Goal: Use online tool/utility: Utilize a website feature to perform a specific function

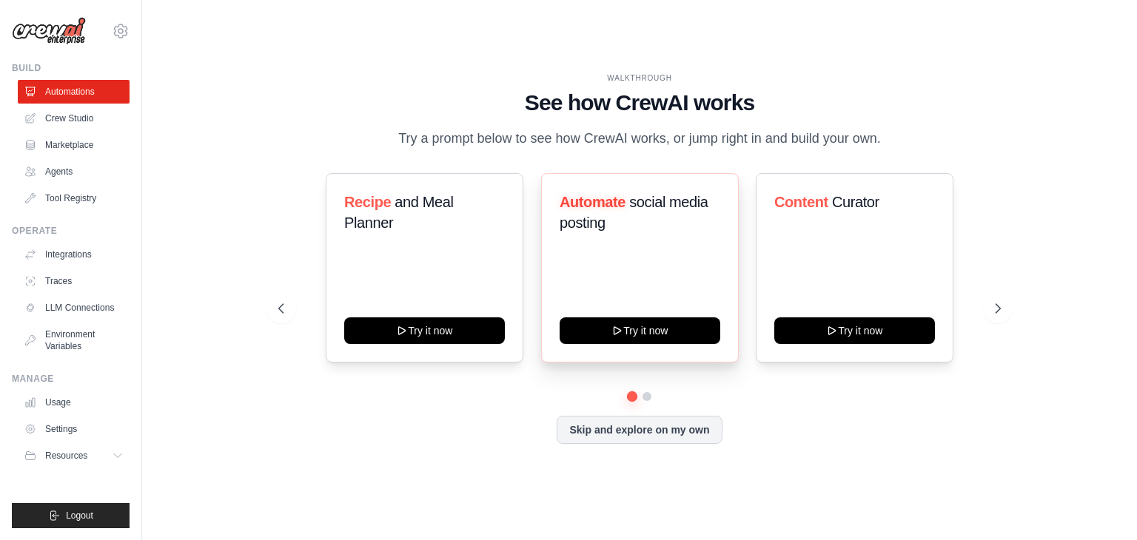
click at [678, 332] on div "Automate social media posting Try it now" at bounding box center [640, 268] width 198 height 190
click at [643, 343] on div "Automate social media posting Try it now" at bounding box center [640, 268] width 198 height 190
click at [642, 341] on div "Automate social media posting Try it now" at bounding box center [640, 268] width 198 height 190
click at [638, 334] on div "Automate social media posting Try it now" at bounding box center [640, 268] width 198 height 190
click at [632, 324] on div "Automate social media posting Try it now" at bounding box center [640, 268] width 198 height 190
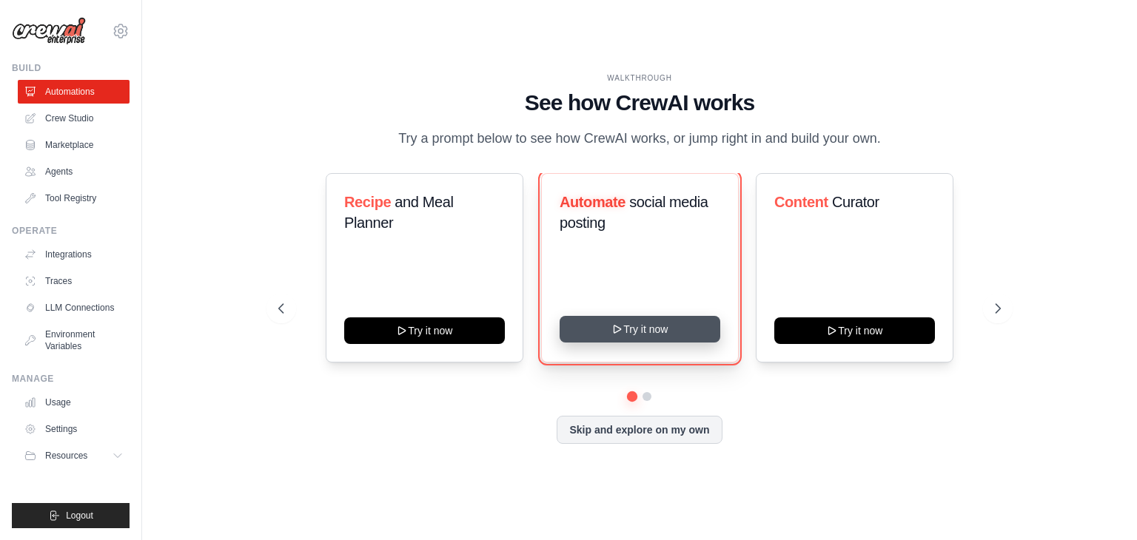
click at [643, 343] on button "Try it now" at bounding box center [640, 329] width 161 height 27
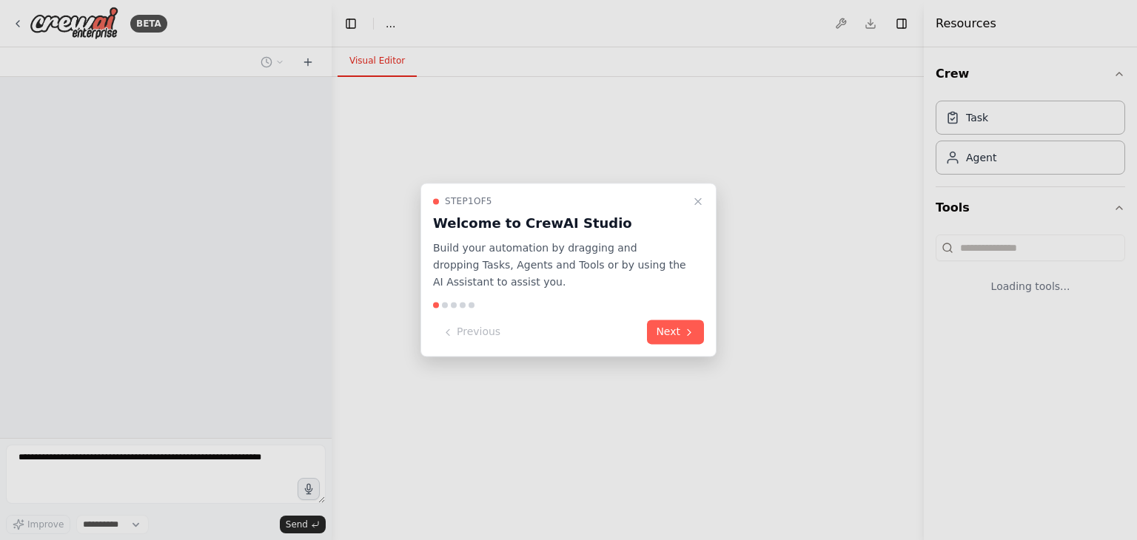
select select "****"
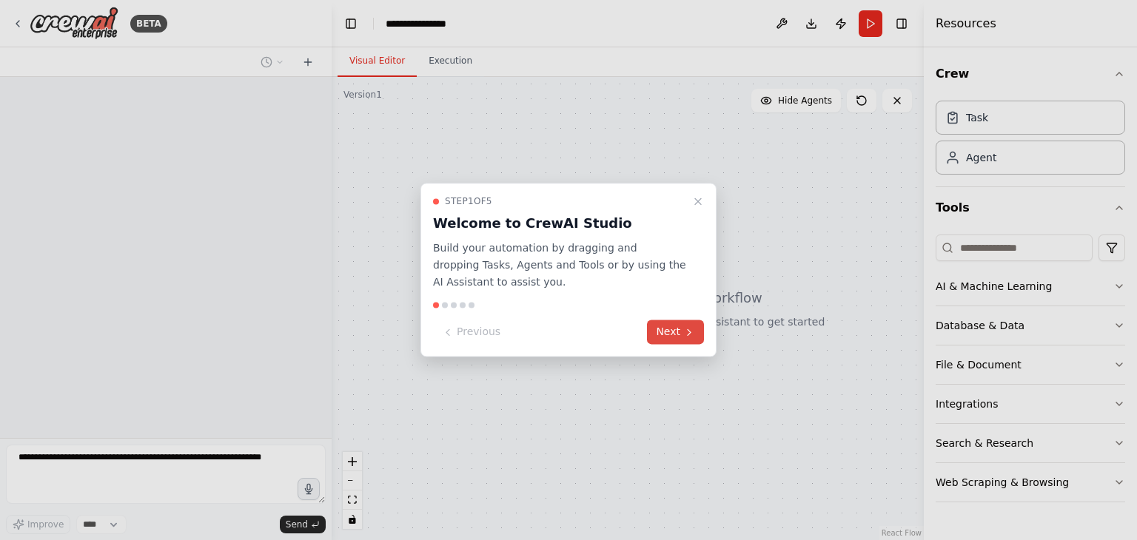
click at [666, 327] on button "Next" at bounding box center [675, 333] width 57 height 24
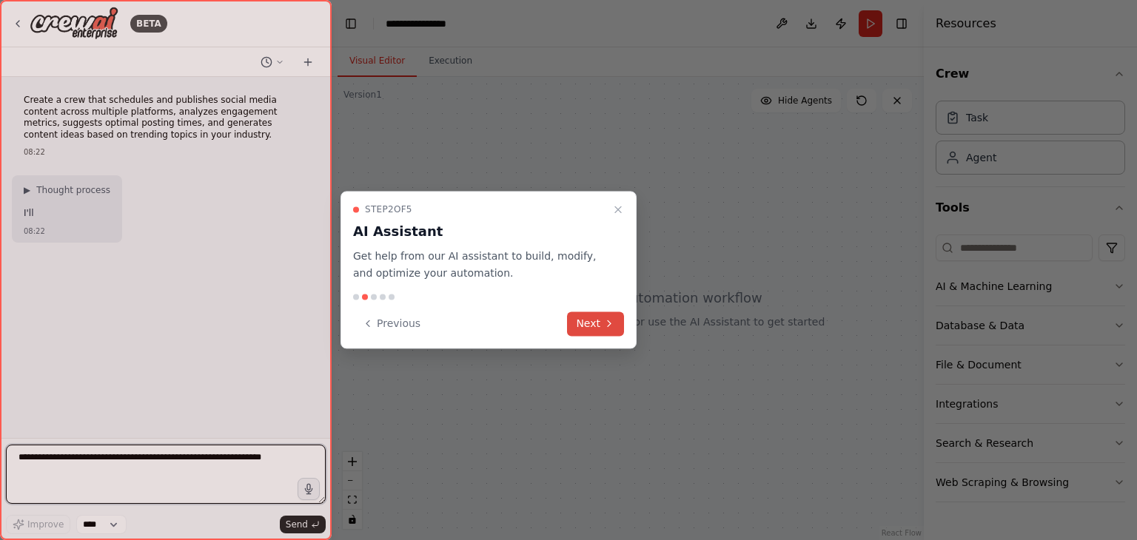
click at [598, 328] on button "Next" at bounding box center [595, 324] width 57 height 24
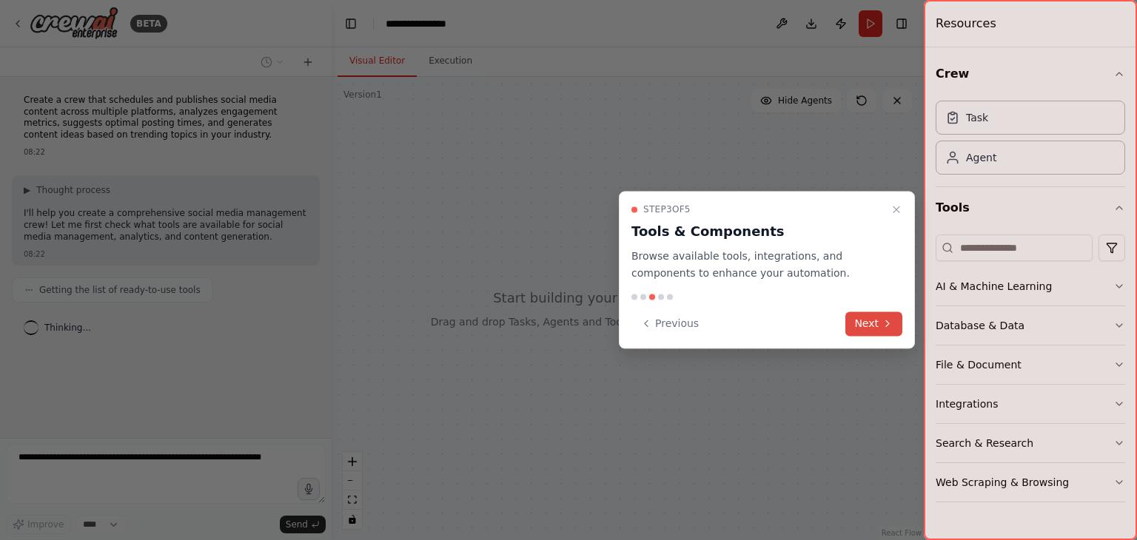
click at [865, 317] on button "Next" at bounding box center [873, 324] width 57 height 24
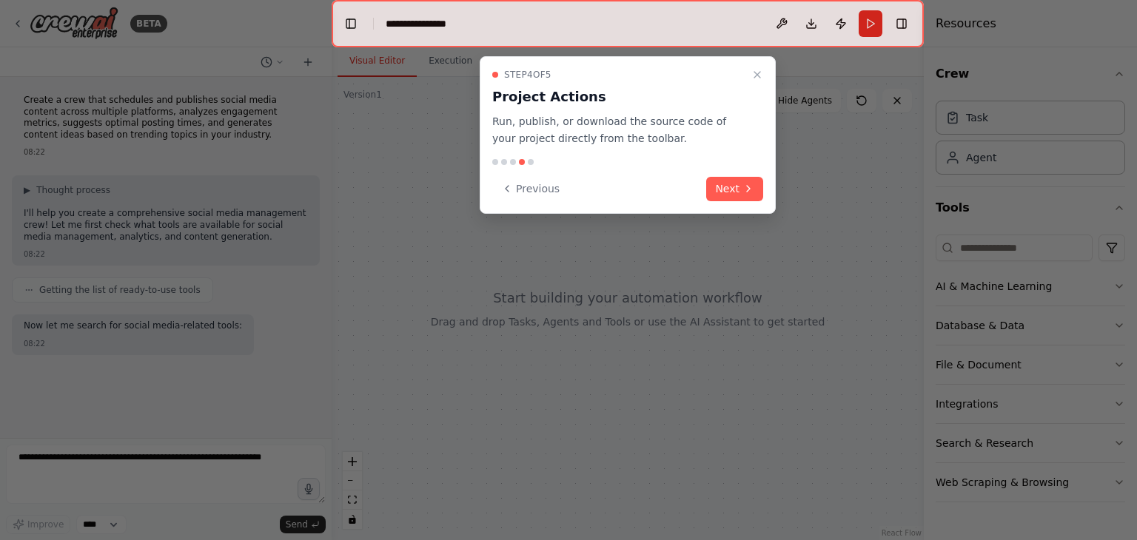
scroll to position [2, 0]
click at [731, 187] on button "Next" at bounding box center [734, 189] width 57 height 24
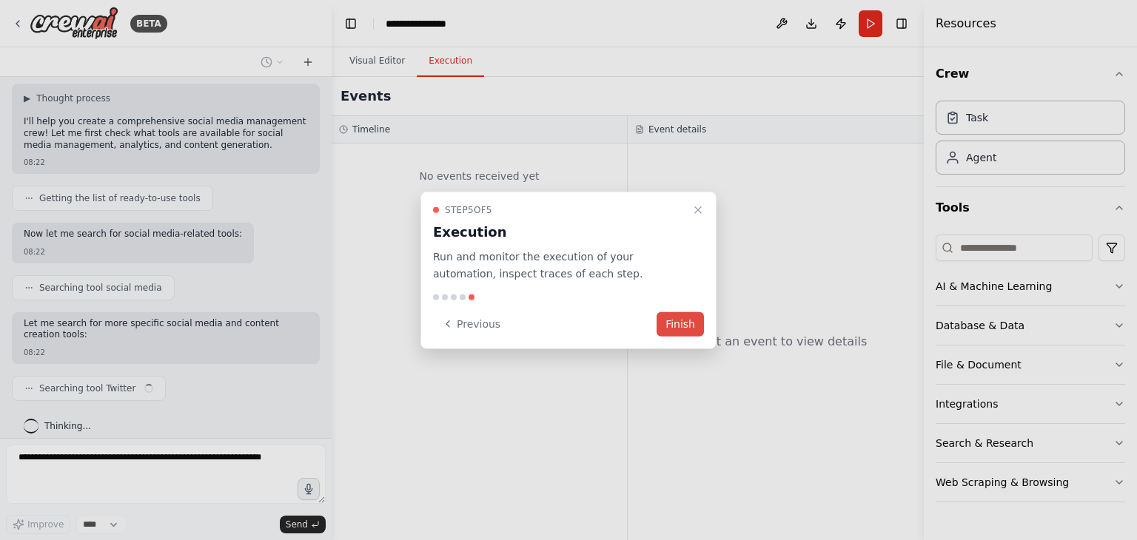
scroll to position [103, 0]
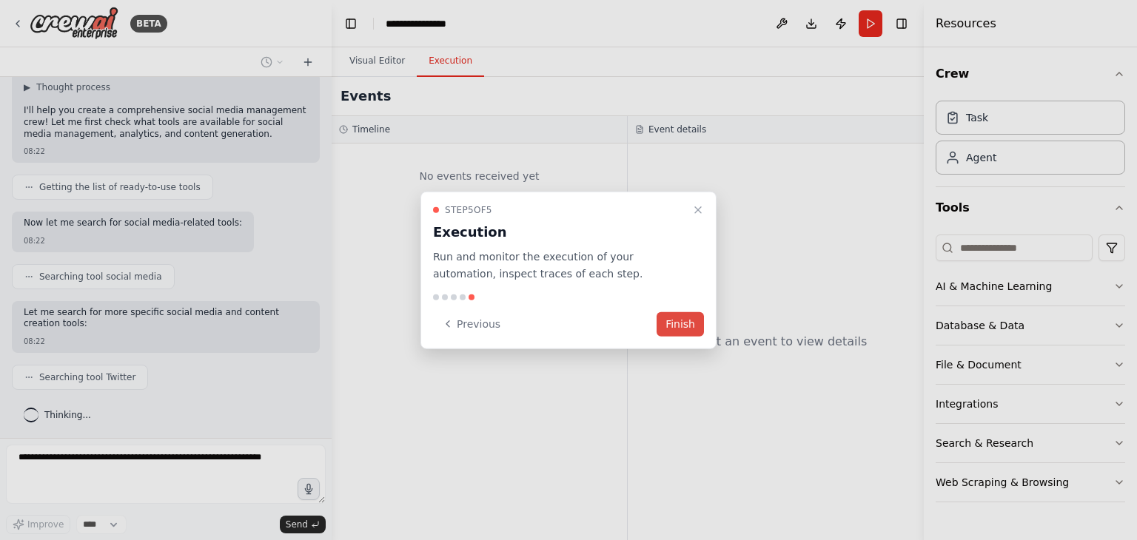
click at [697, 324] on button "Finish" at bounding box center [680, 324] width 47 height 24
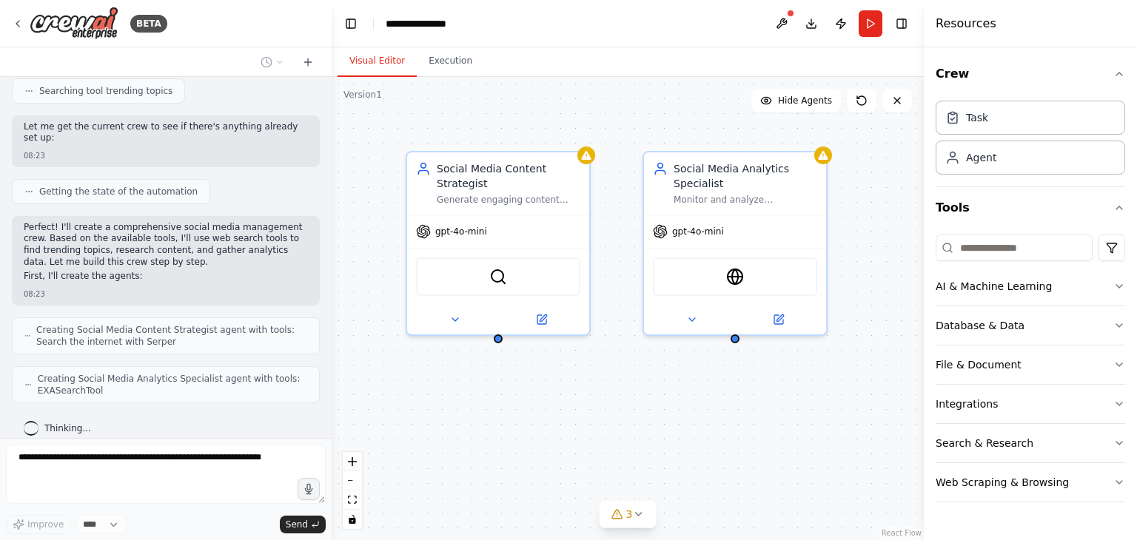
scroll to position [601, 0]
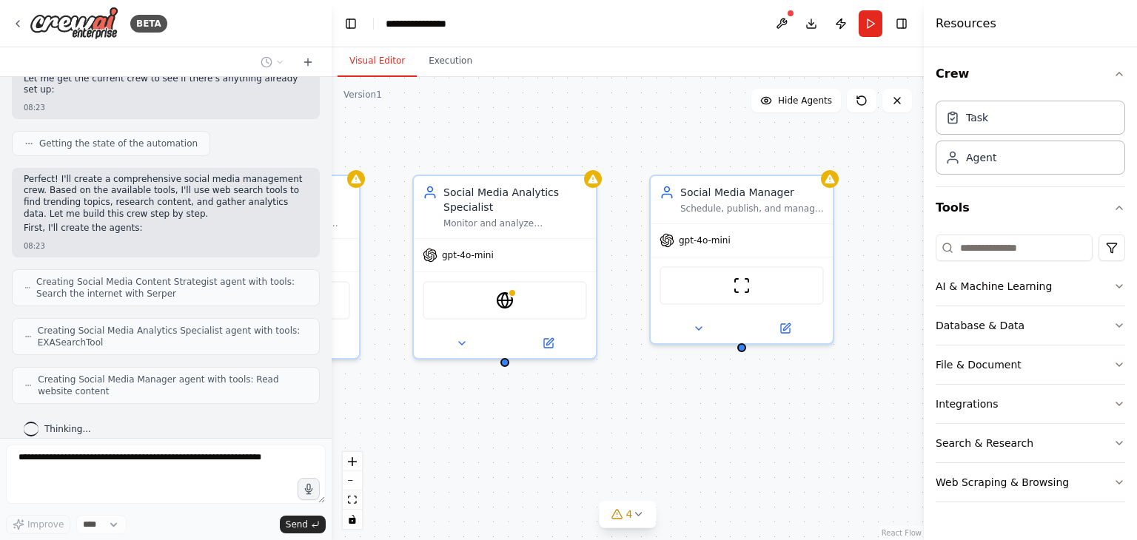
drag, startPoint x: 859, startPoint y: 359, endPoint x: 627, endPoint y: 383, distance: 232.9
click at [627, 383] on div "Social Media Content Strategist Generate engaging content ideas based on trendi…" at bounding box center [628, 308] width 592 height 463
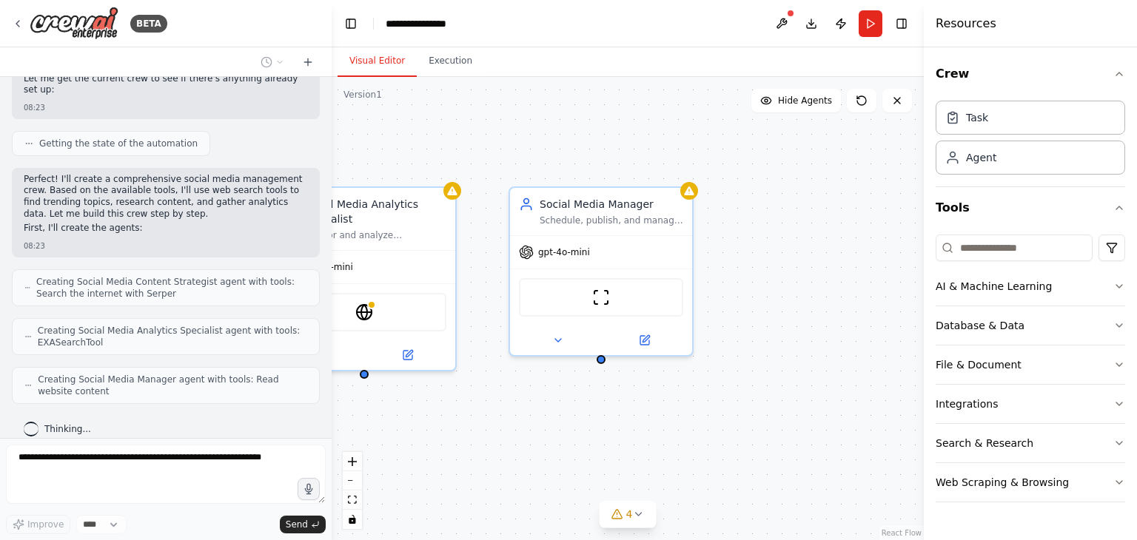
drag, startPoint x: 708, startPoint y: 388, endPoint x: 569, endPoint y: 400, distance: 139.7
click at [569, 400] on div "Social Media Content Strategist Generate engaging content ideas based on trendi…" at bounding box center [628, 308] width 592 height 463
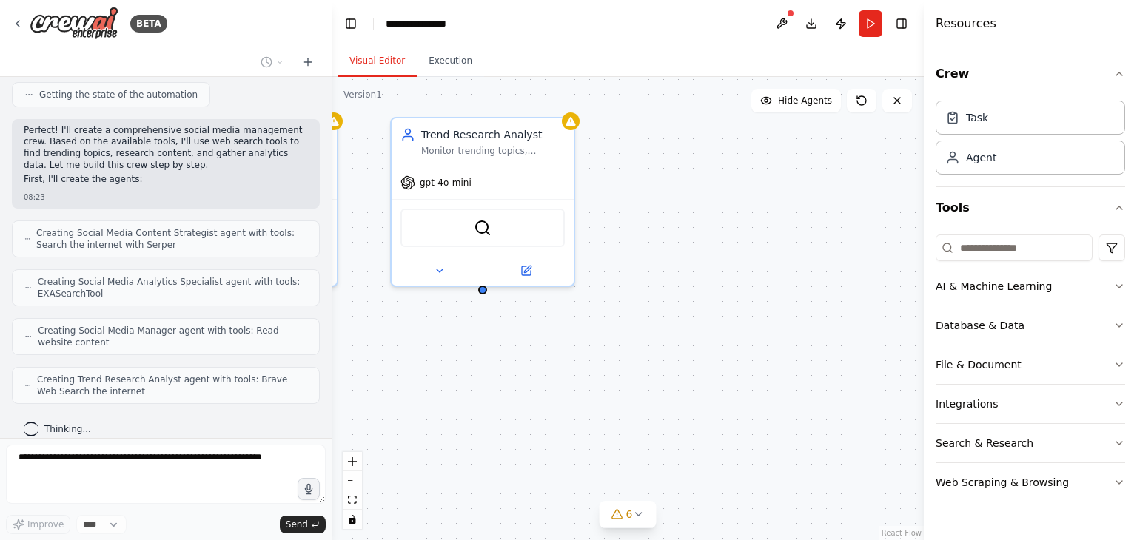
drag, startPoint x: 844, startPoint y: 443, endPoint x: 745, endPoint y: 325, distance: 153.9
click at [745, 325] on div "Social Media Content Strategist Generate engaging content ideas based on trendi…" at bounding box center [628, 308] width 592 height 463
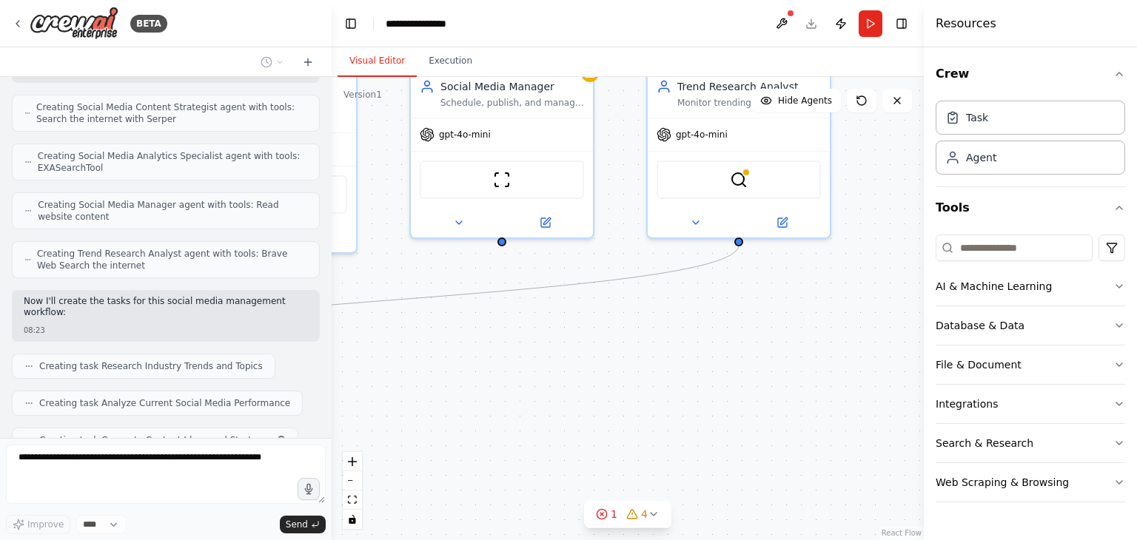
scroll to position [812, 0]
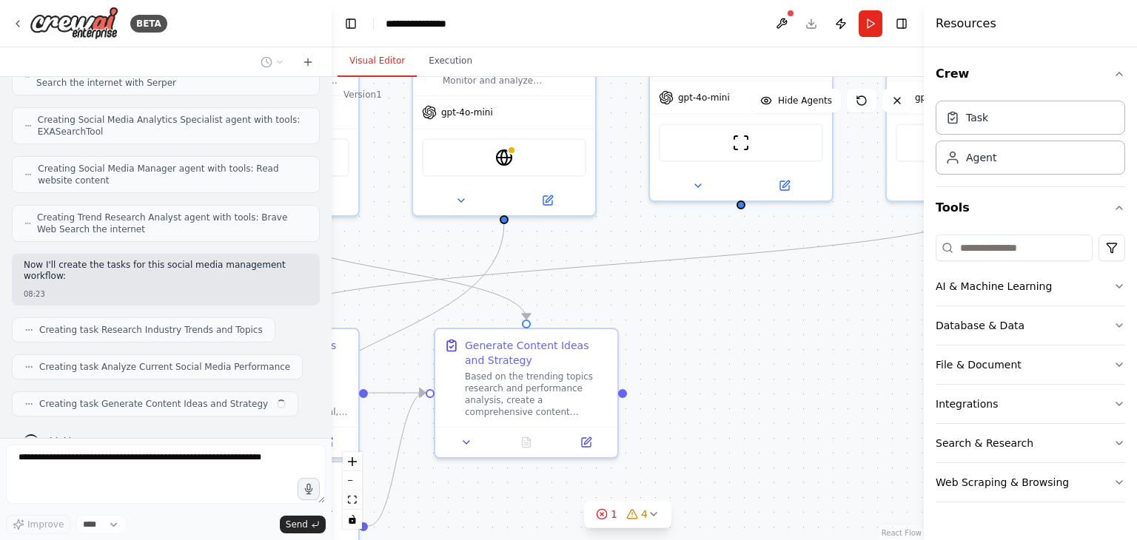
drag, startPoint x: 614, startPoint y: 330, endPoint x: 1136, endPoint y: 267, distance: 525.7
click at [1136, 267] on div "BETA Create a crew that schedules and publishes social media content across mul…" at bounding box center [568, 270] width 1137 height 540
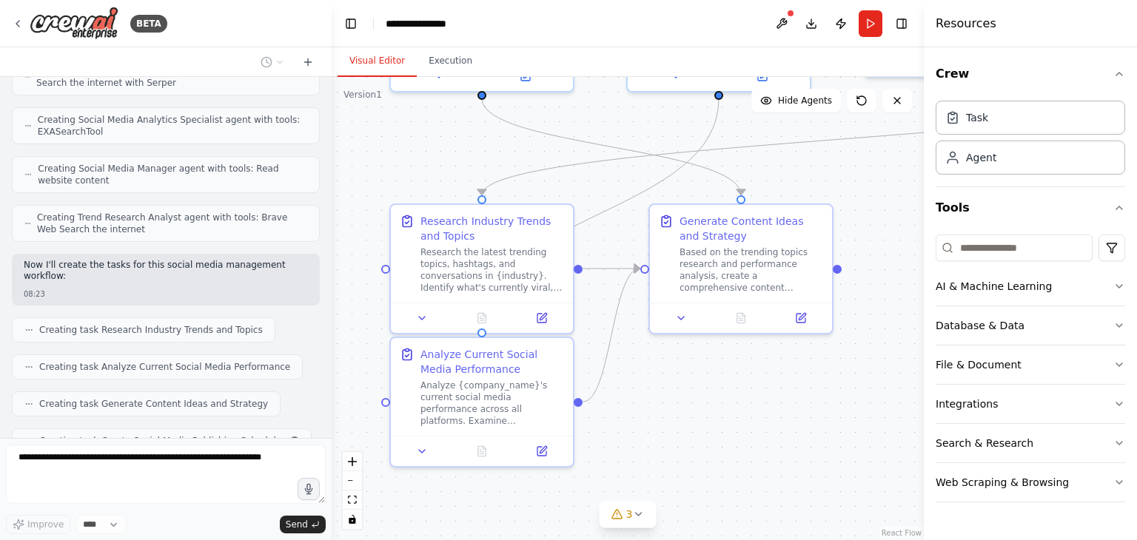
scroll to position [849, 0]
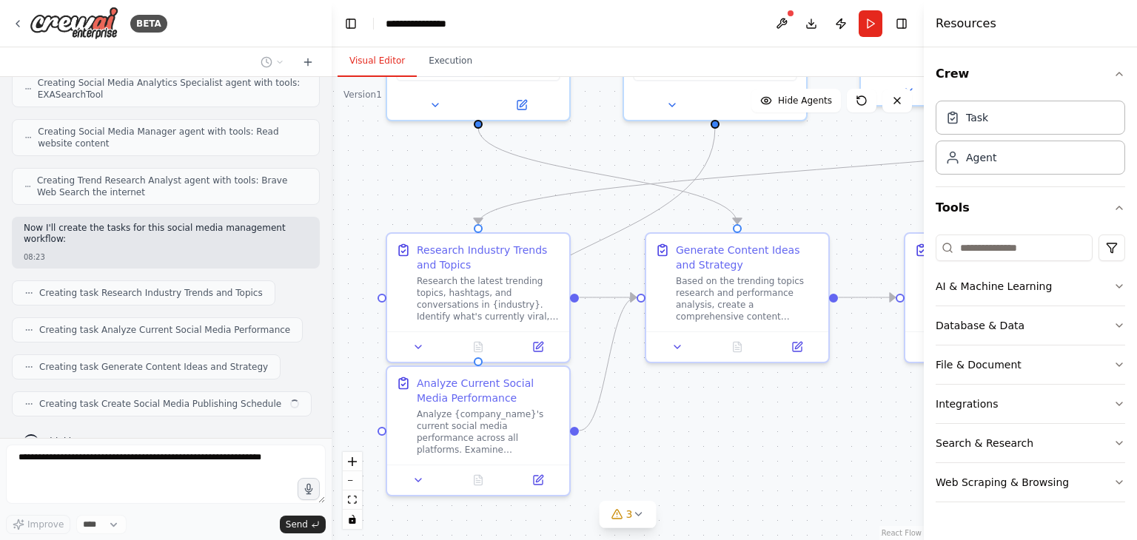
drag, startPoint x: 846, startPoint y: 279, endPoint x: 774, endPoint y: 210, distance: 100.0
click at [774, 210] on div ".deletable-edge-delete-btn { width: 20px; height: 20px; border: 0px solid #ffff…" at bounding box center [628, 308] width 592 height 463
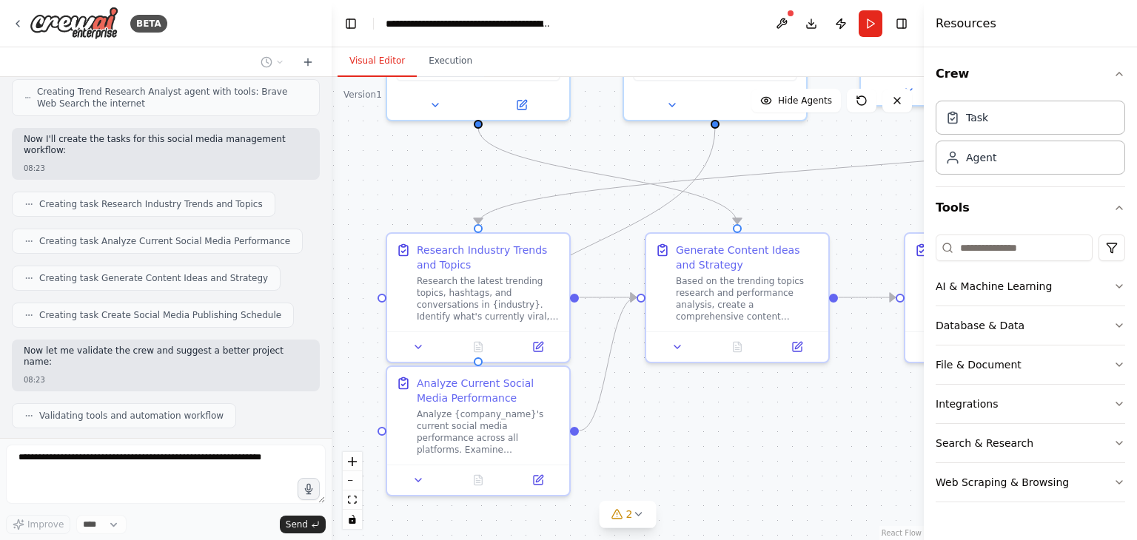
scroll to position [986, 0]
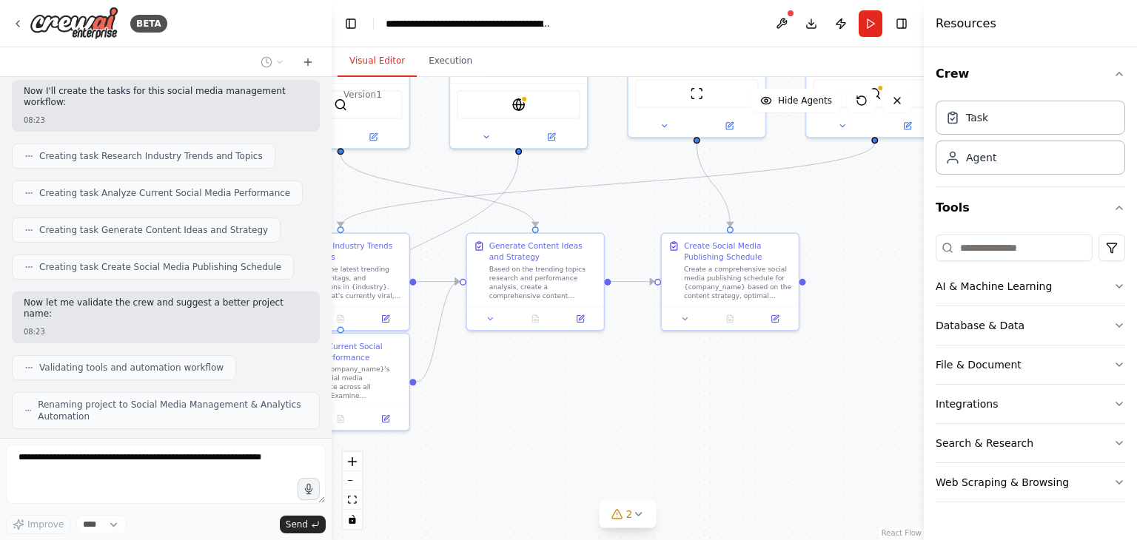
drag, startPoint x: 794, startPoint y: 352, endPoint x: 679, endPoint y: 356, distance: 115.5
click at [679, 356] on div ".deletable-edge-delete-btn { width: 20px; height: 20px; border: 0px solid #ffff…" at bounding box center [628, 308] width 592 height 463
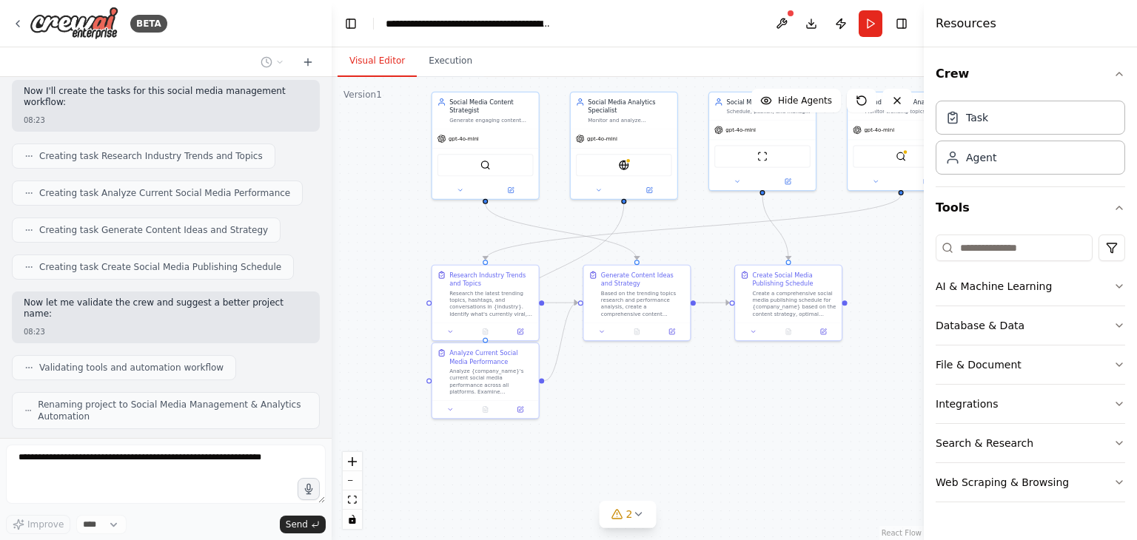
drag, startPoint x: 737, startPoint y: 409, endPoint x: 723, endPoint y: 427, distance: 22.7
click at [723, 427] on div ".deletable-edge-delete-btn { width: 20px; height: 20px; border: 0px solid #ffff…" at bounding box center [628, 308] width 592 height 463
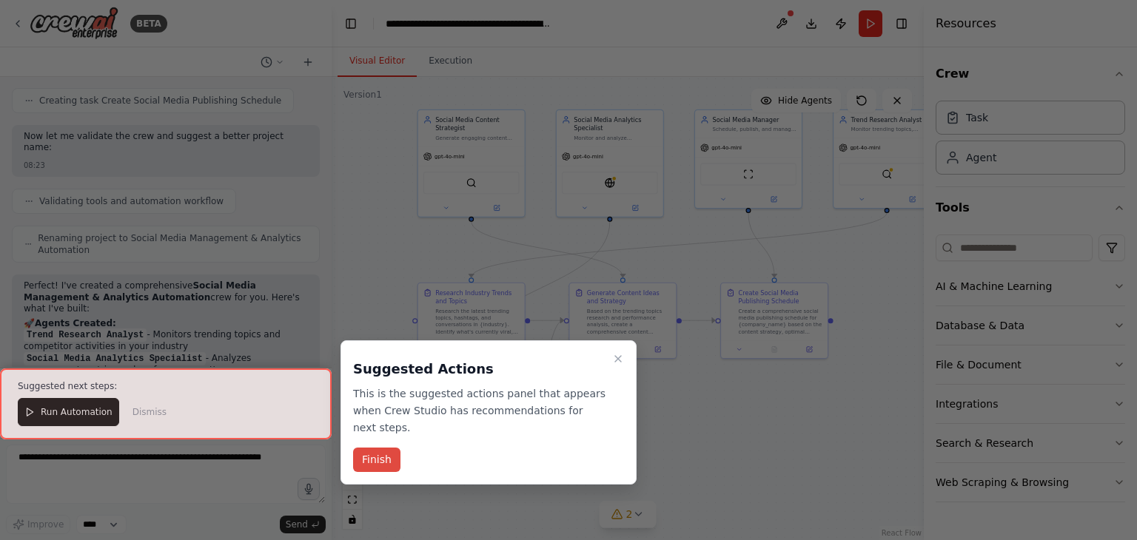
click at [385, 448] on button "Finish" at bounding box center [376, 460] width 47 height 24
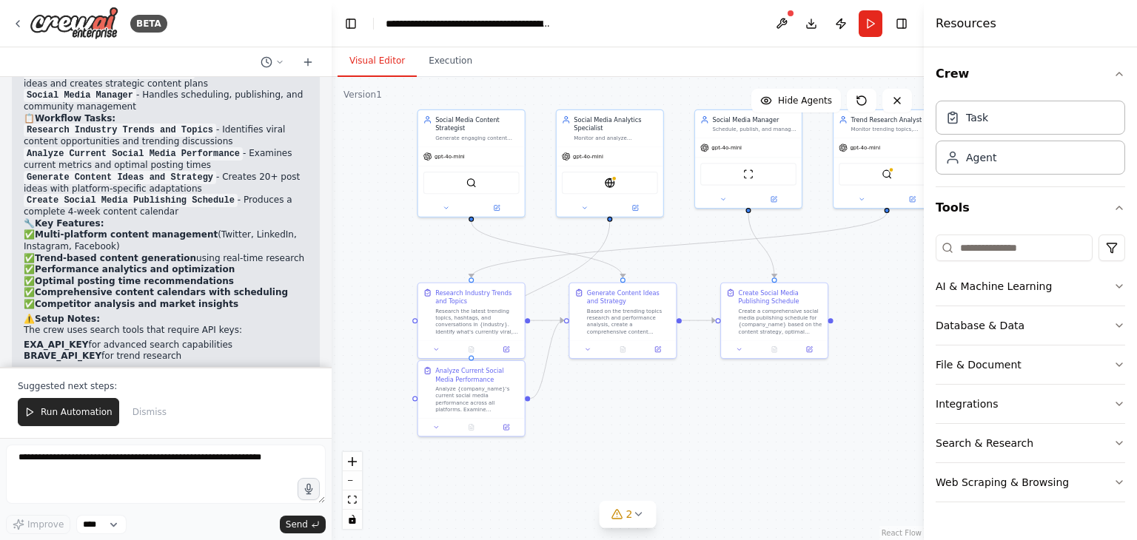
scroll to position [1456, 0]
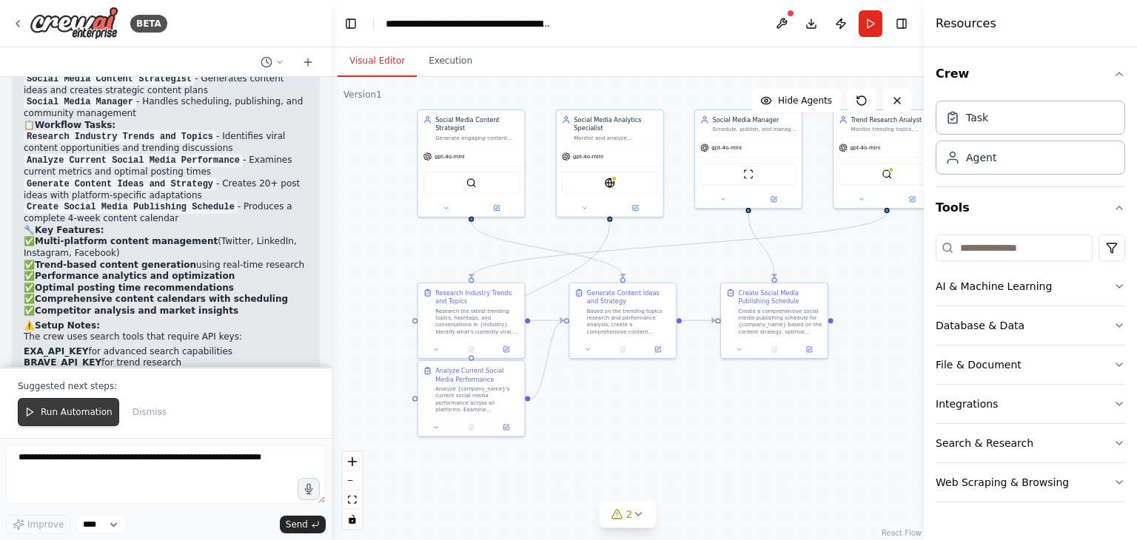
click at [78, 416] on span "Run Automation" at bounding box center [77, 412] width 72 height 12
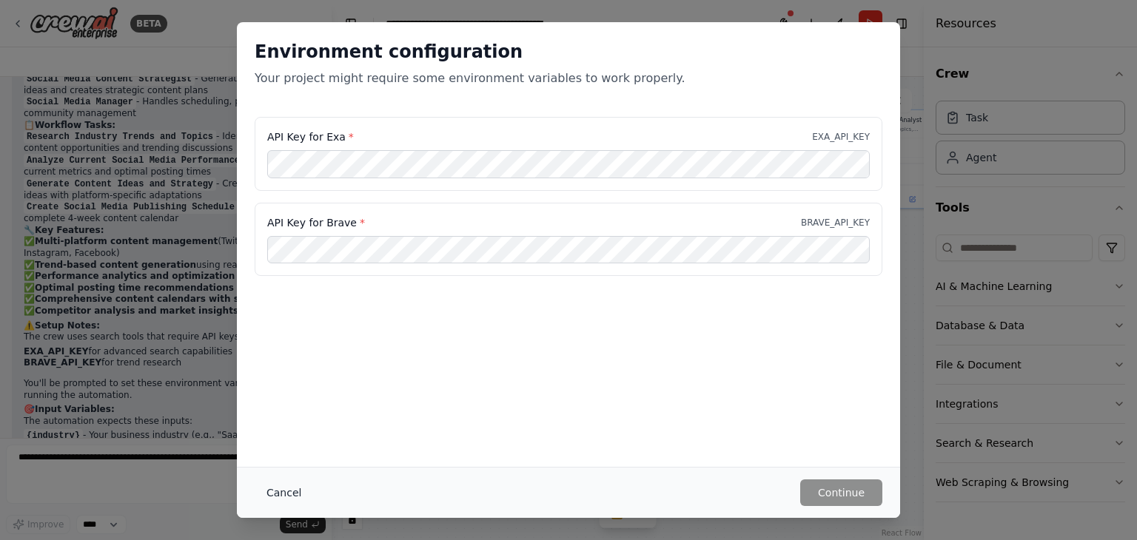
click at [286, 486] on button "Cancel" at bounding box center [284, 493] width 58 height 27
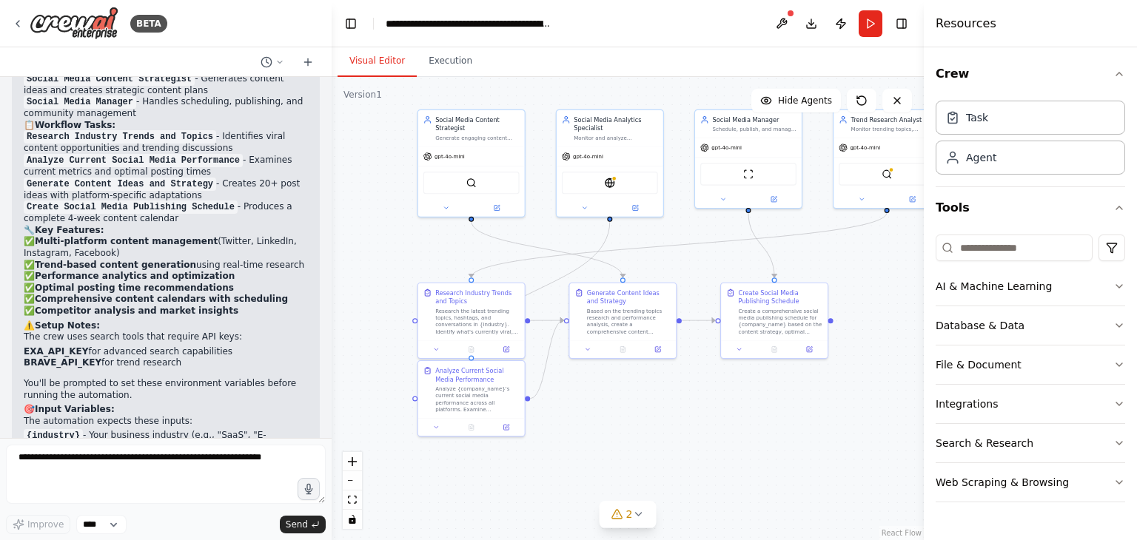
drag, startPoint x: 723, startPoint y: 383, endPoint x: 678, endPoint y: 387, distance: 44.6
click at [678, 387] on div ".deletable-edge-delete-btn { width: 20px; height: 20px; border: 0px solid #ffff…" at bounding box center [628, 308] width 592 height 463
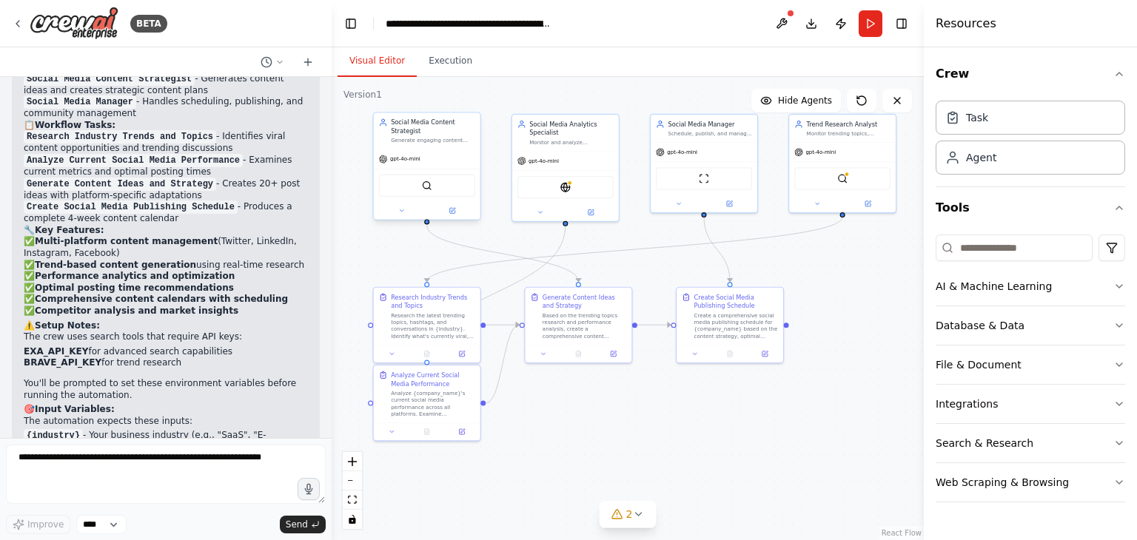
click at [412, 129] on div "Social Media Content Strategist" at bounding box center [433, 126] width 84 height 17
click at [403, 134] on div "Social Media Content Strategist" at bounding box center [433, 126] width 84 height 17
click at [403, 214] on button at bounding box center [401, 211] width 49 height 10
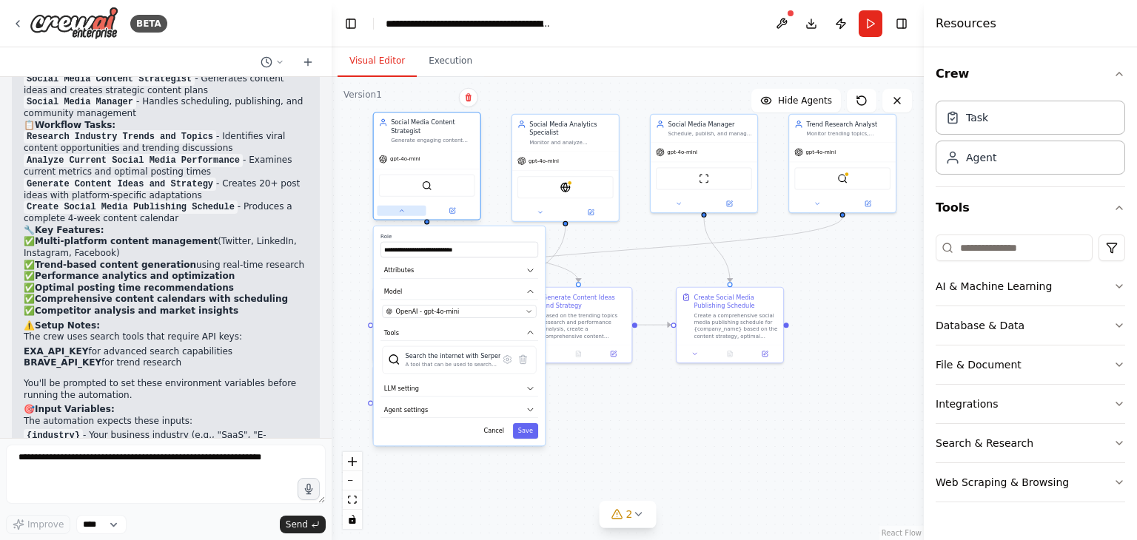
click at [403, 214] on button at bounding box center [401, 211] width 49 height 10
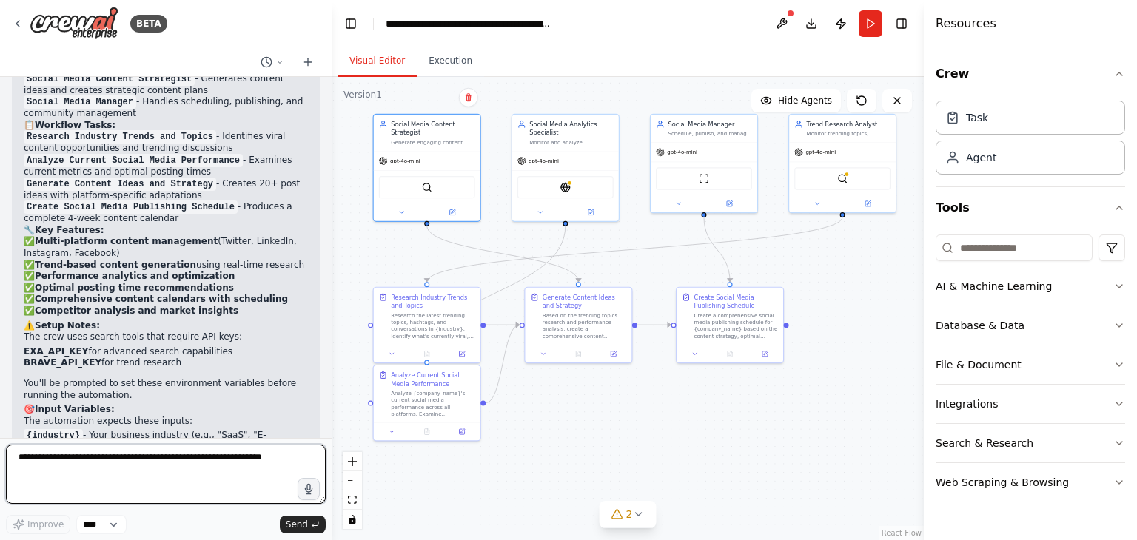
click at [154, 453] on textarea at bounding box center [166, 474] width 320 height 59
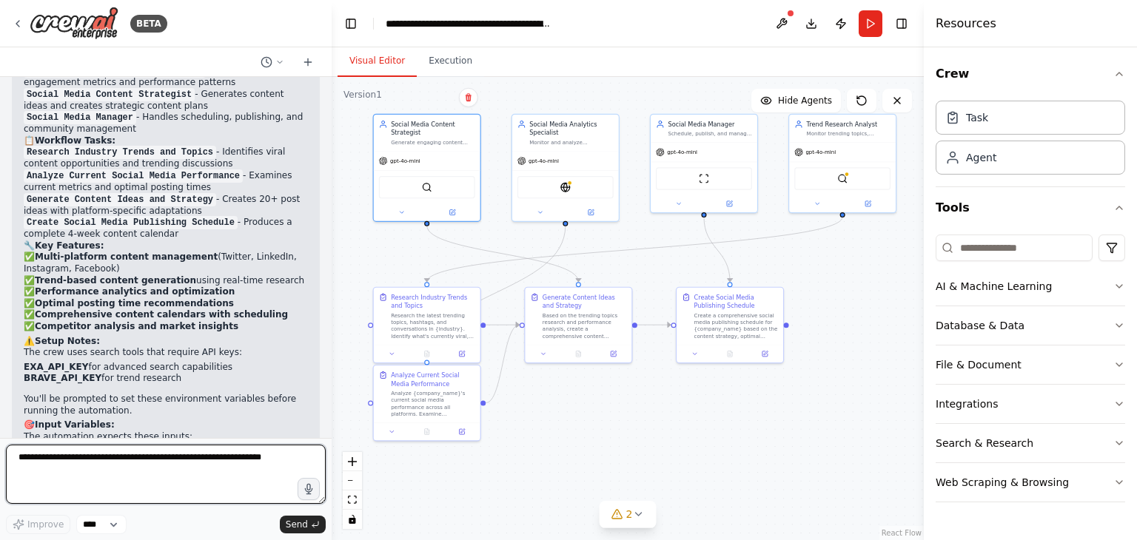
scroll to position [1558, 0]
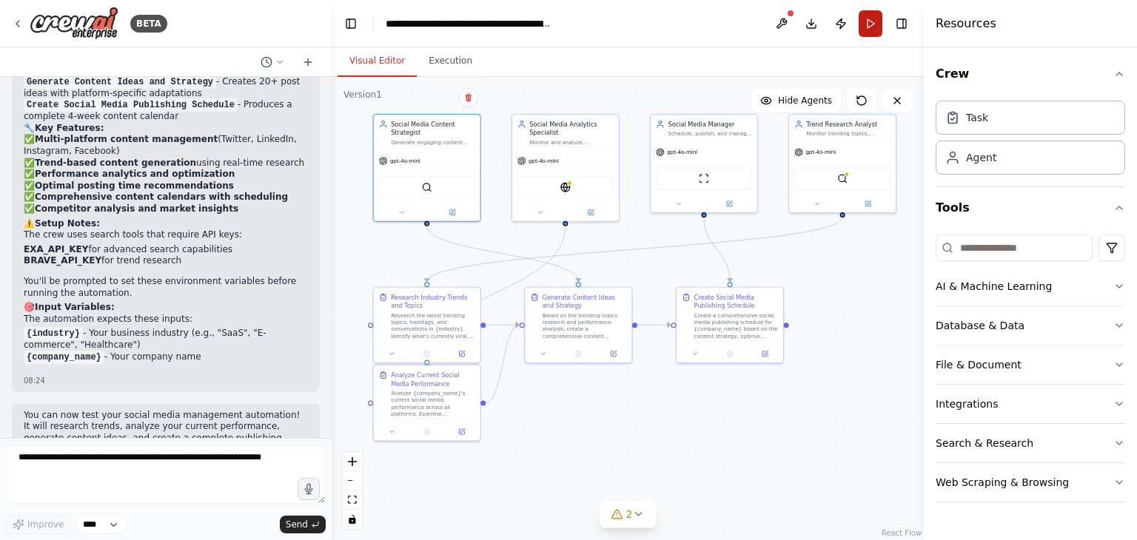
click at [869, 13] on button "Run" at bounding box center [871, 23] width 24 height 27
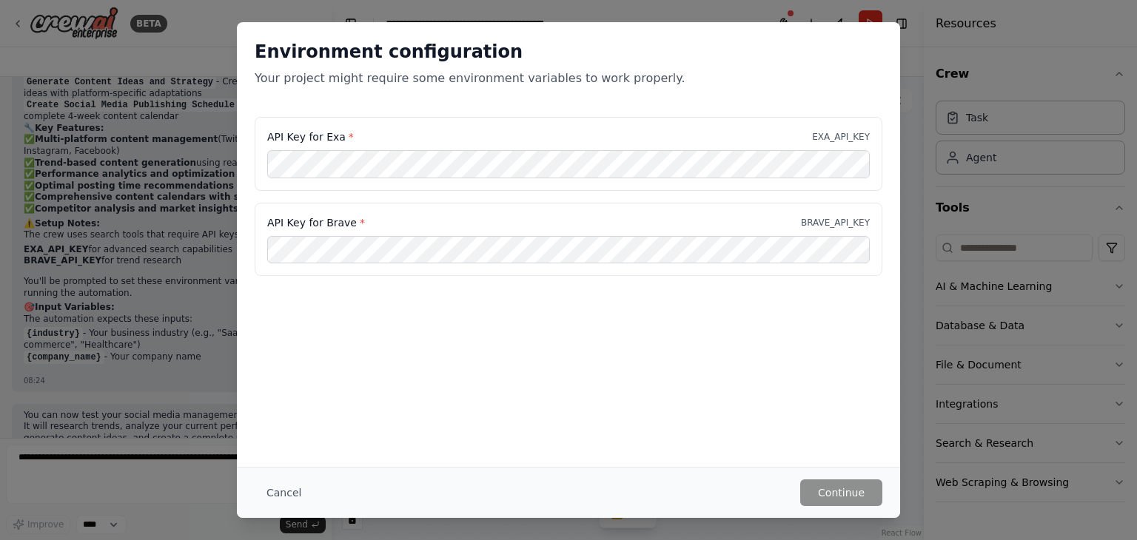
click at [832, 136] on p "EXA_API_KEY" at bounding box center [841, 137] width 58 height 12
copy p "EXA_API_KEY"
click at [844, 224] on p "BRAVE_API_KEY" at bounding box center [835, 223] width 69 height 12
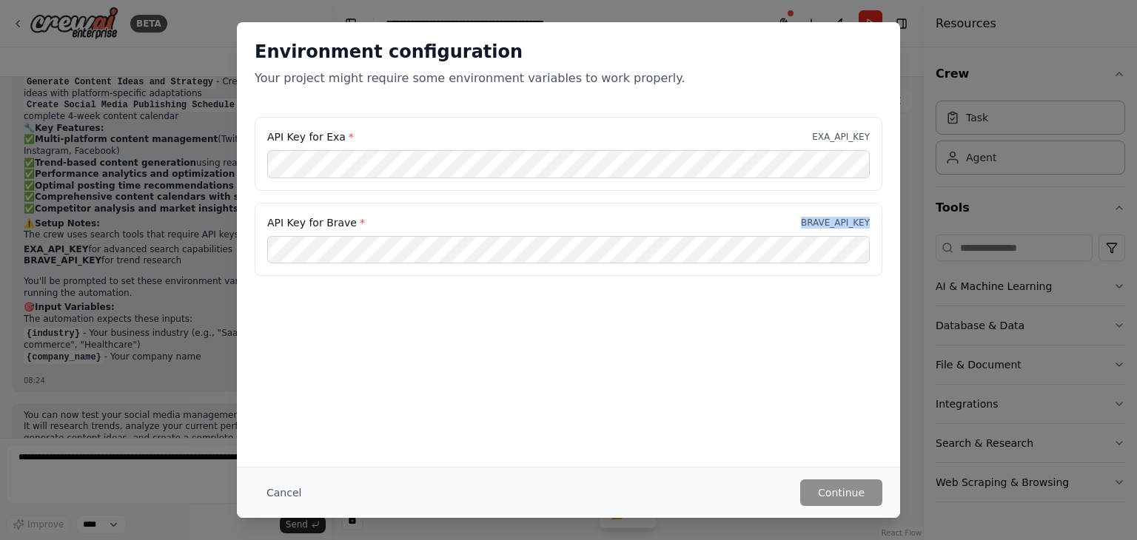
copy p "BRAVE_API_KEY"
